Goal: Navigation & Orientation: Find specific page/section

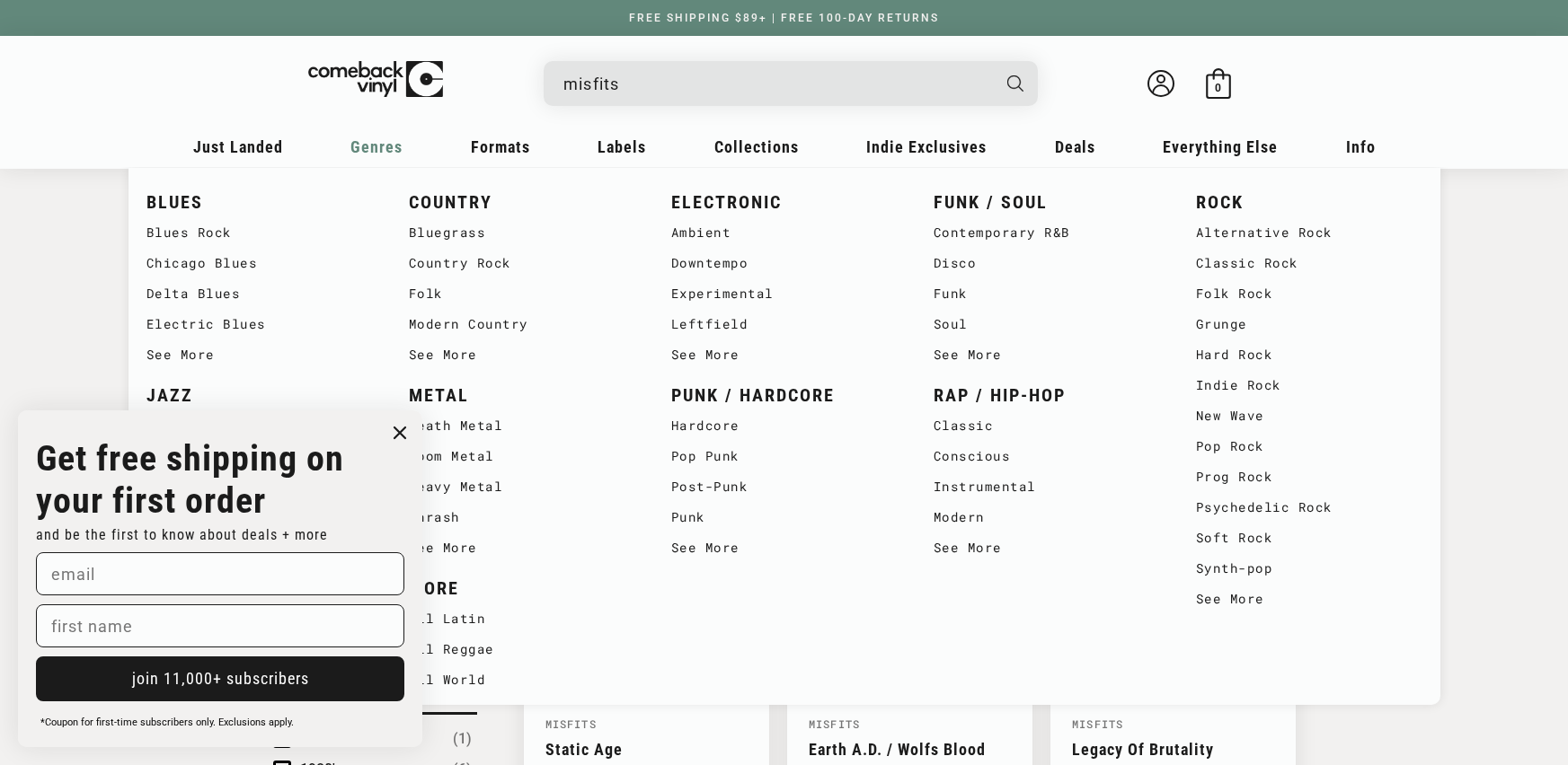
scroll to position [342, 0]
click at [388, 154] on span "Genres" at bounding box center [377, 147] width 52 height 19
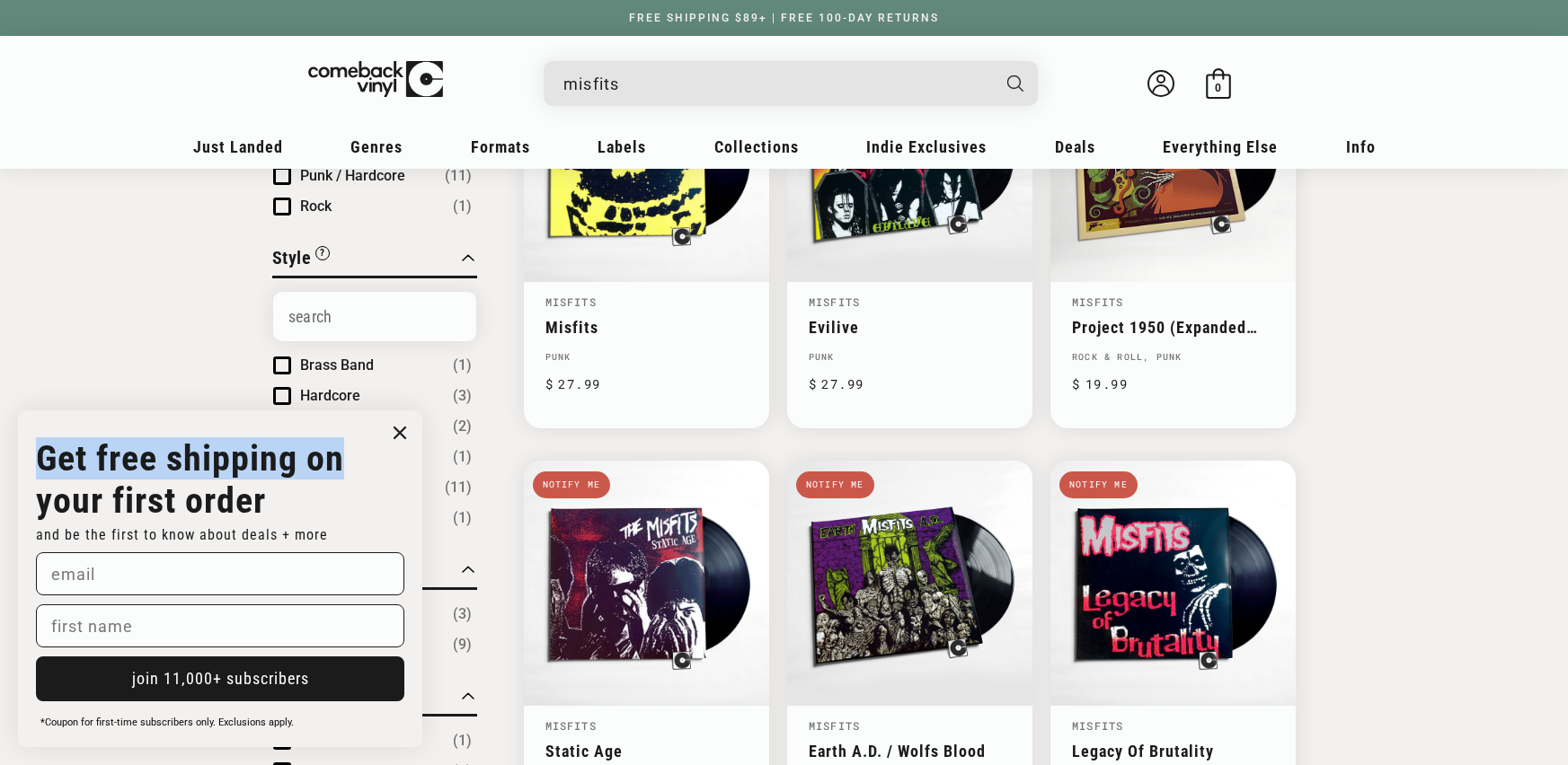
click at [407, 444] on div "Close dialog Get free shipping on your first order and be the first to know abo…" at bounding box center [220, 579] width 404 height 337
click at [401, 442] on circle "Close dialog" at bounding box center [400, 433] width 26 height 26
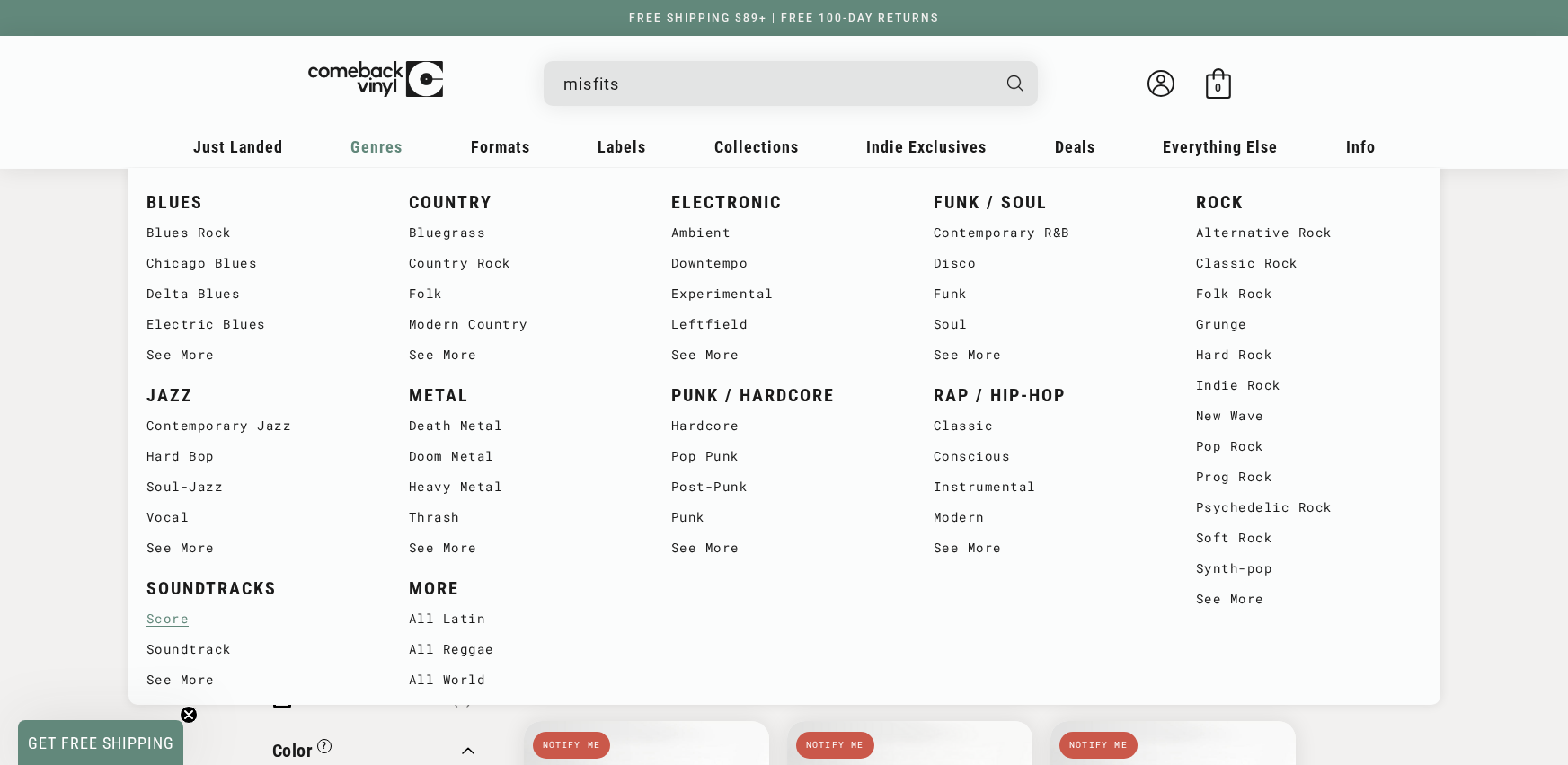
scroll to position [539, 0]
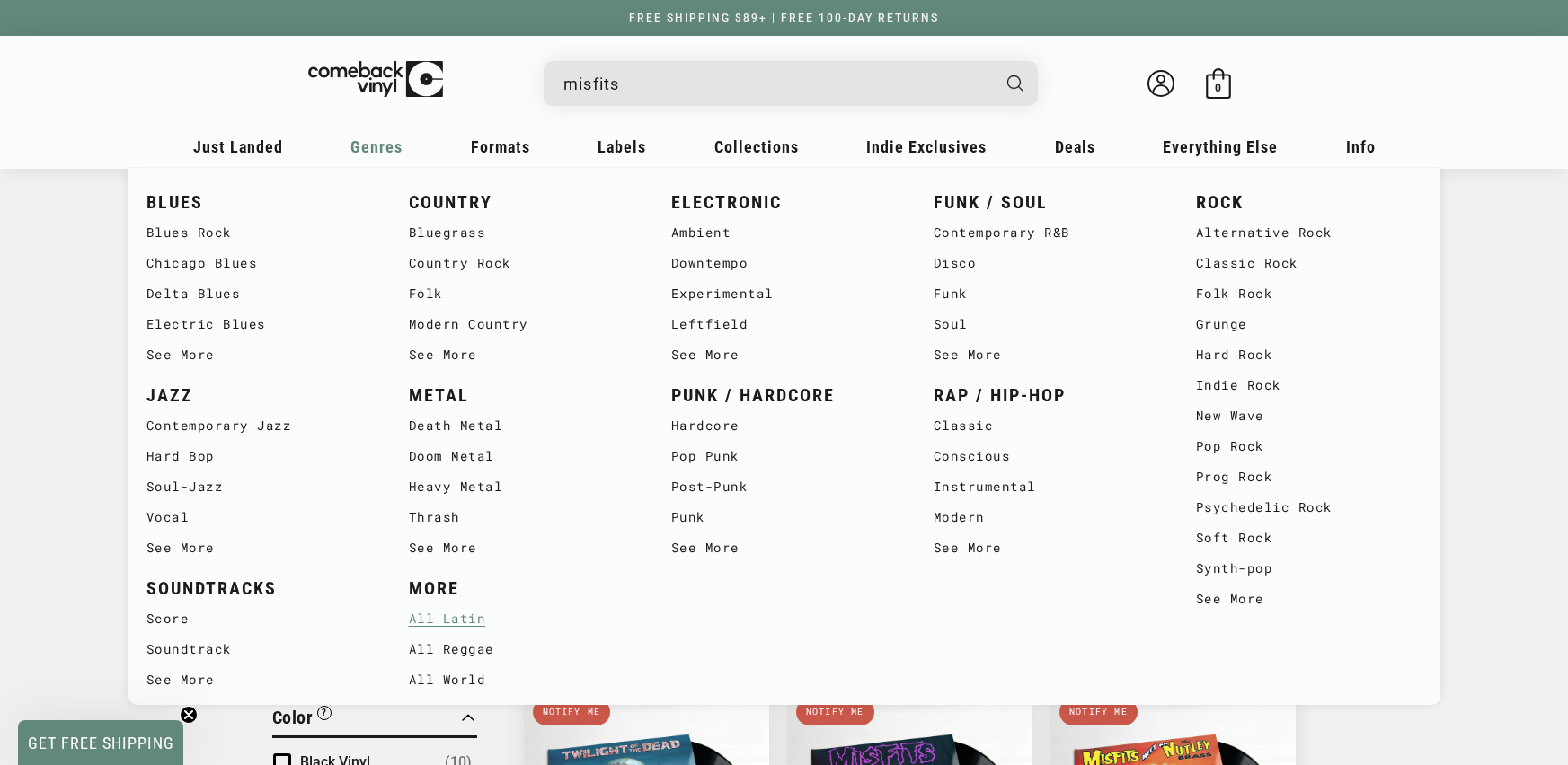
click at [466, 628] on link "All Latin" at bounding box center [522, 618] width 226 height 31
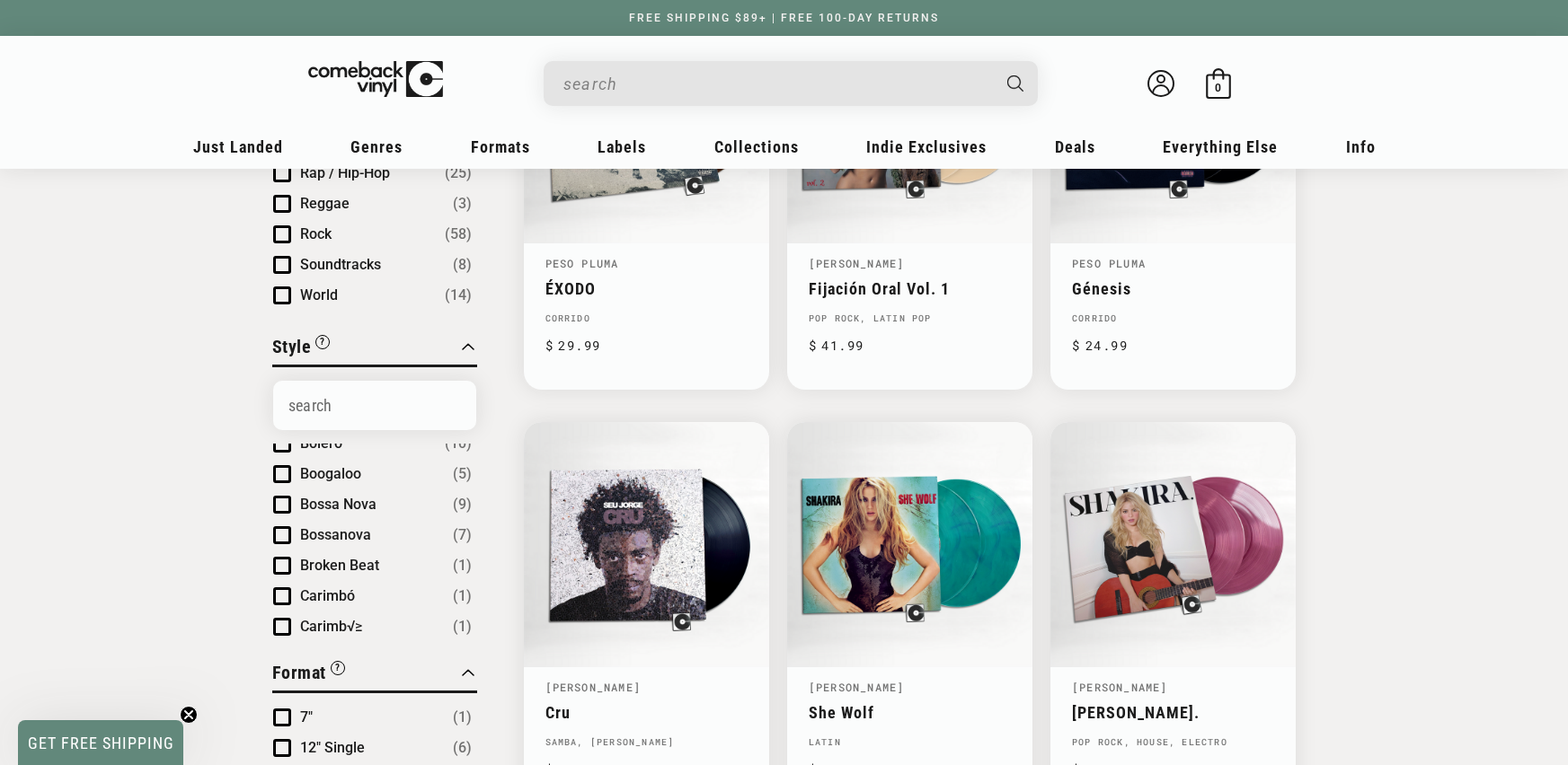
scroll to position [545, 0]
click at [358, 525] on span "Bossa Nova" at bounding box center [339, 519] width 77 height 17
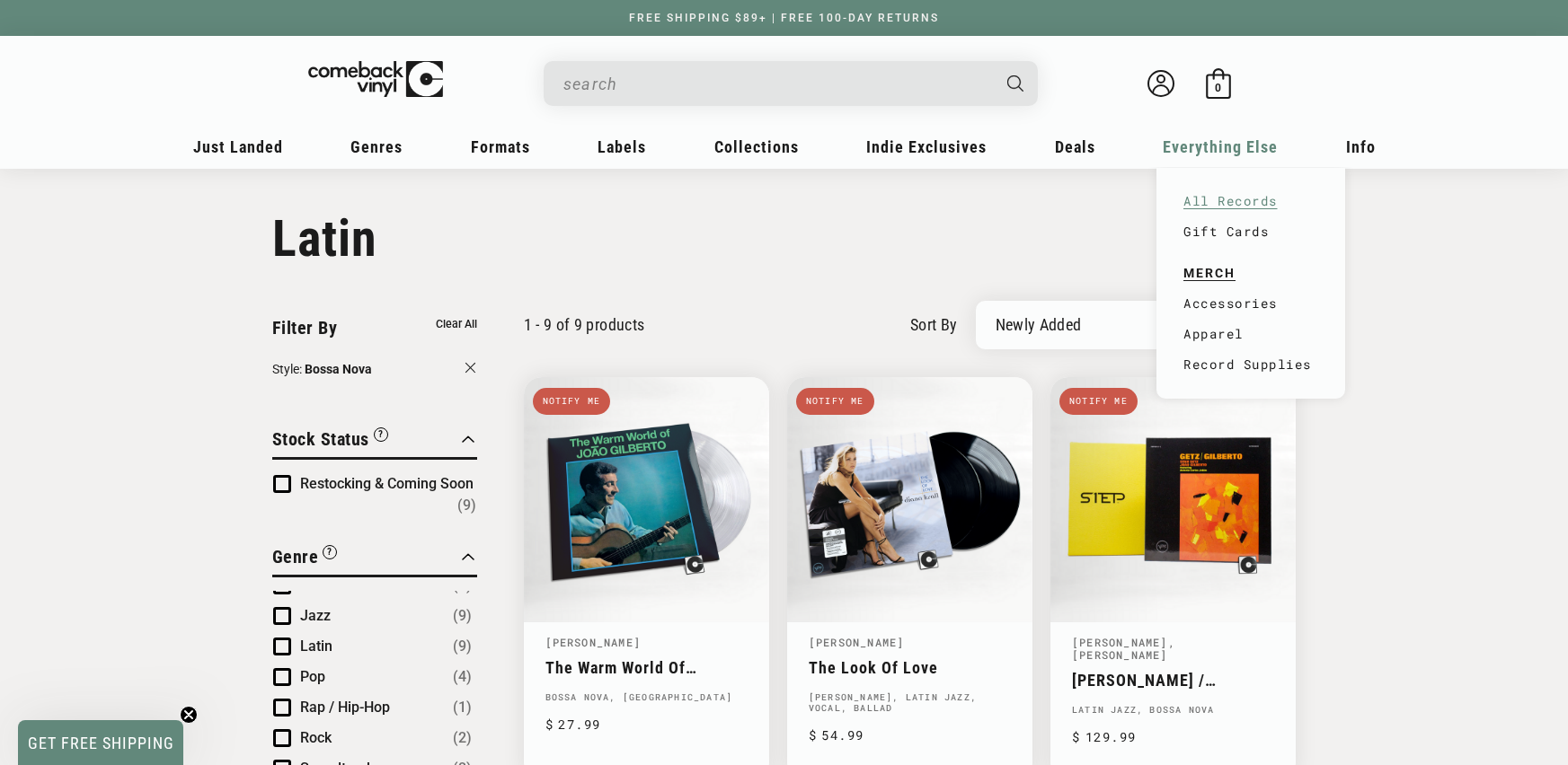
click at [1233, 195] on link "All Records" at bounding box center [1251, 201] width 135 height 31
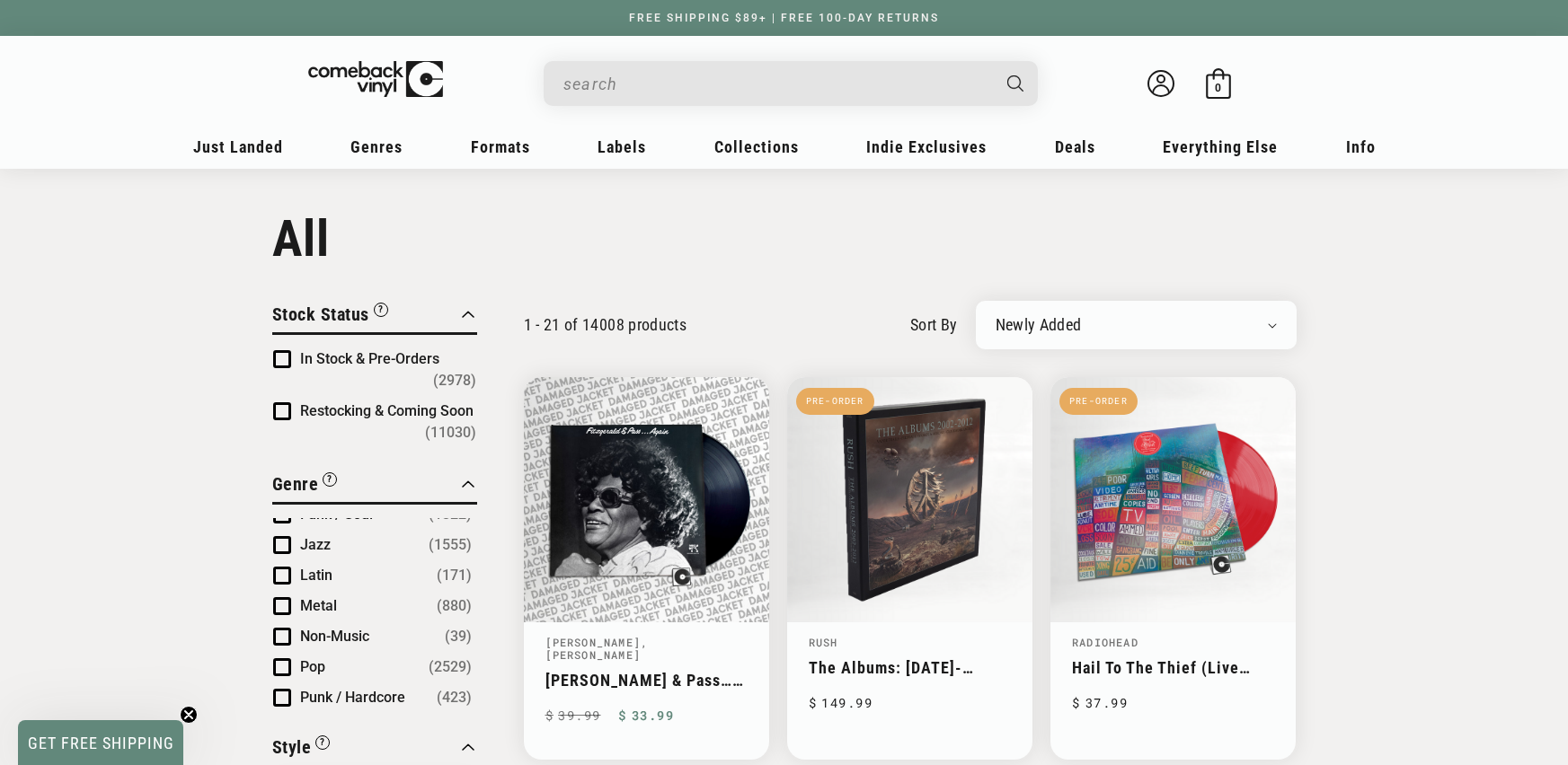
scroll to position [165, 0]
click at [370, 601] on button "Latin (171)" at bounding box center [385, 609] width 171 height 22
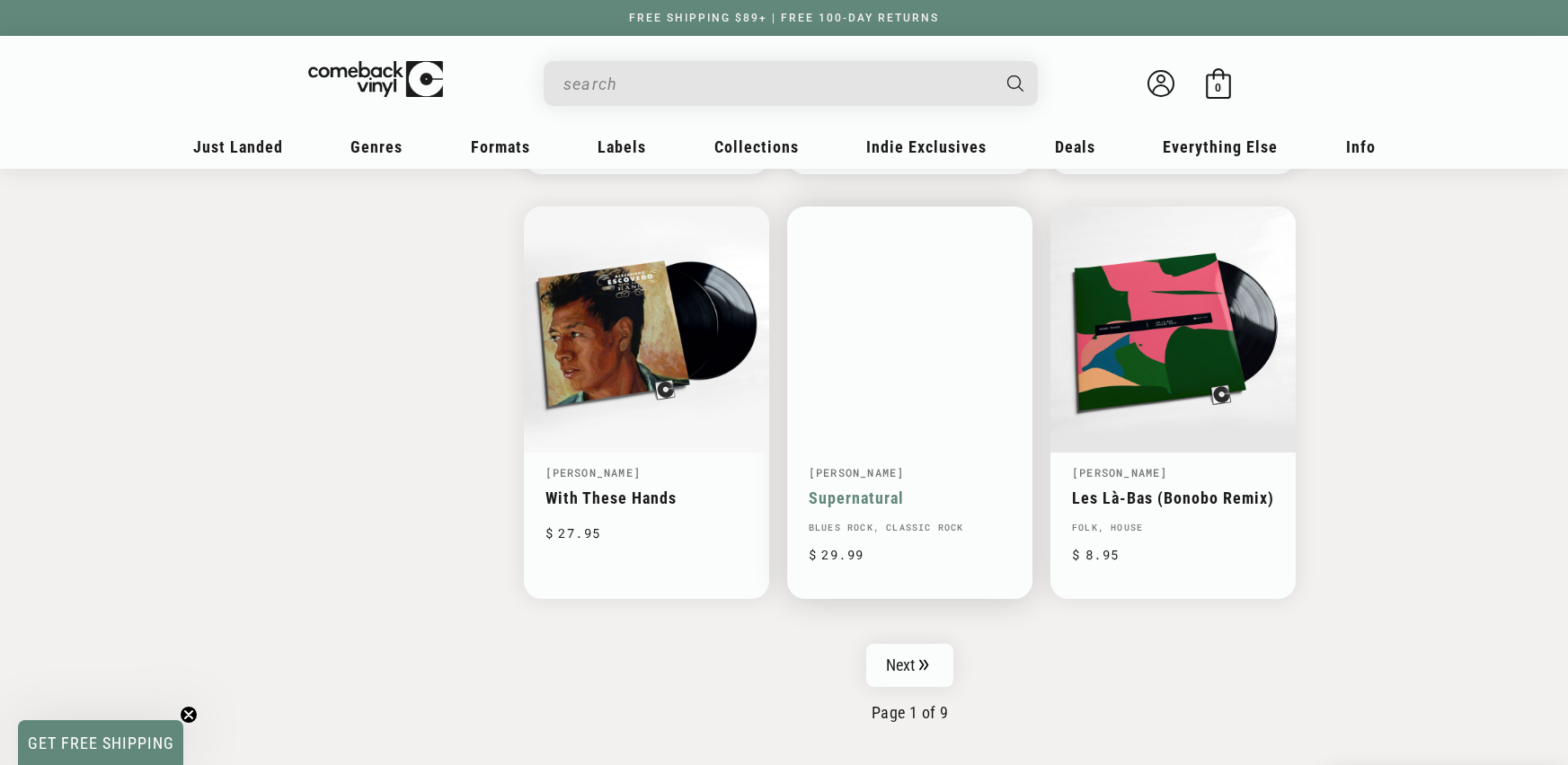
scroll to position [2792, 0]
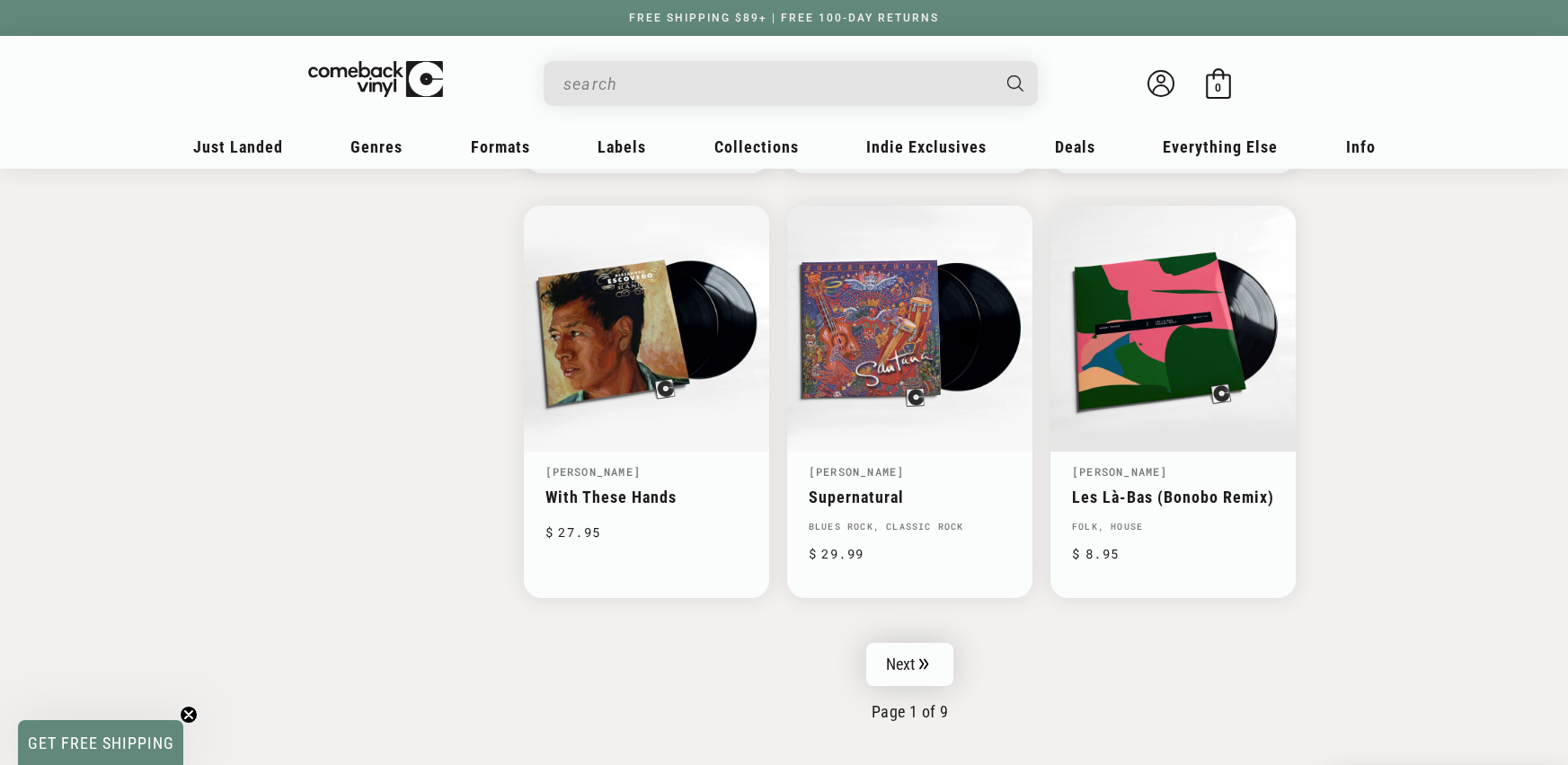
click at [926, 658] on icon "Pagination" at bounding box center [924, 664] width 10 height 11
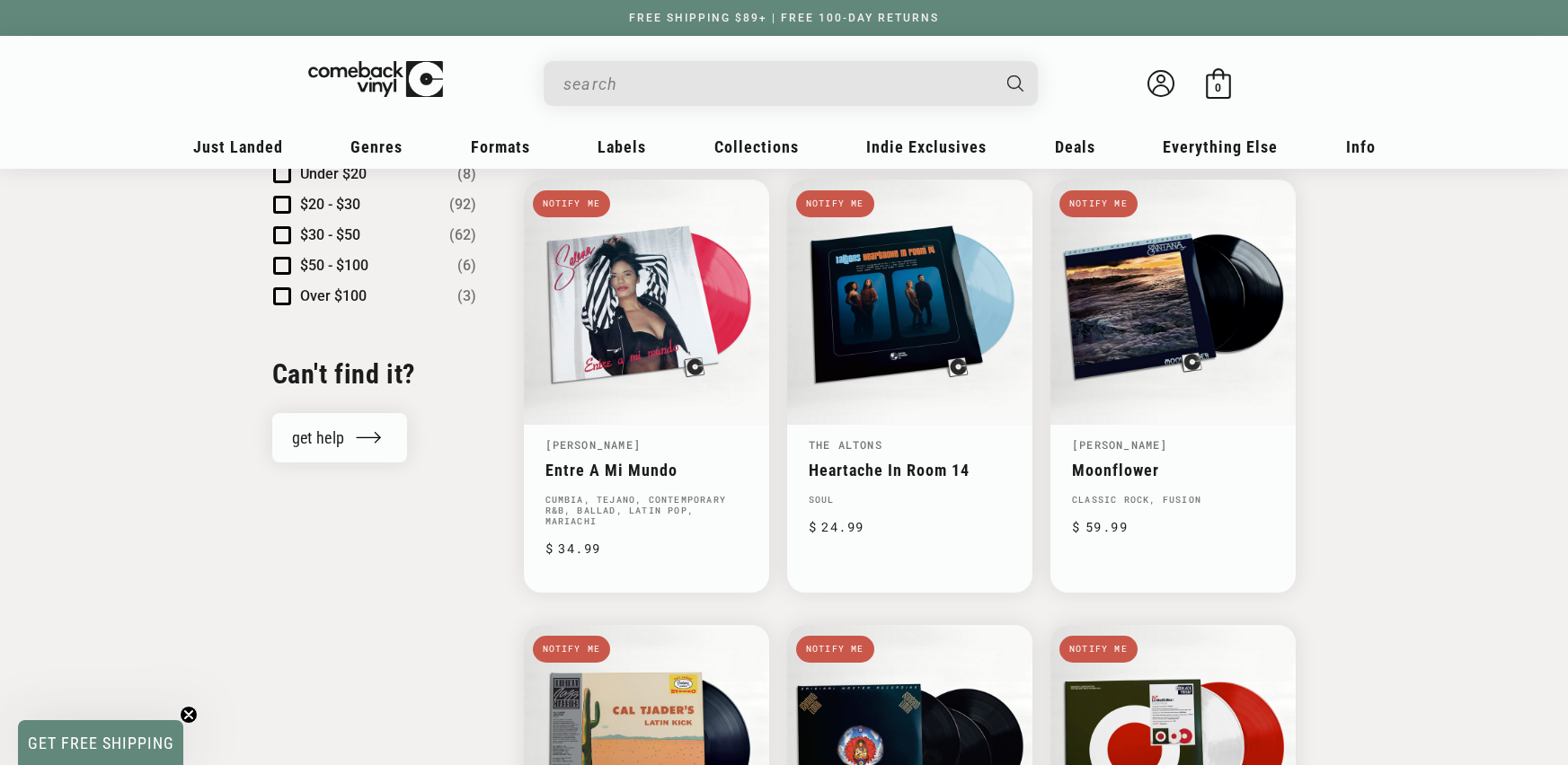
scroll to position [1933, 0]
